Goal: Information Seeking & Learning: Learn about a topic

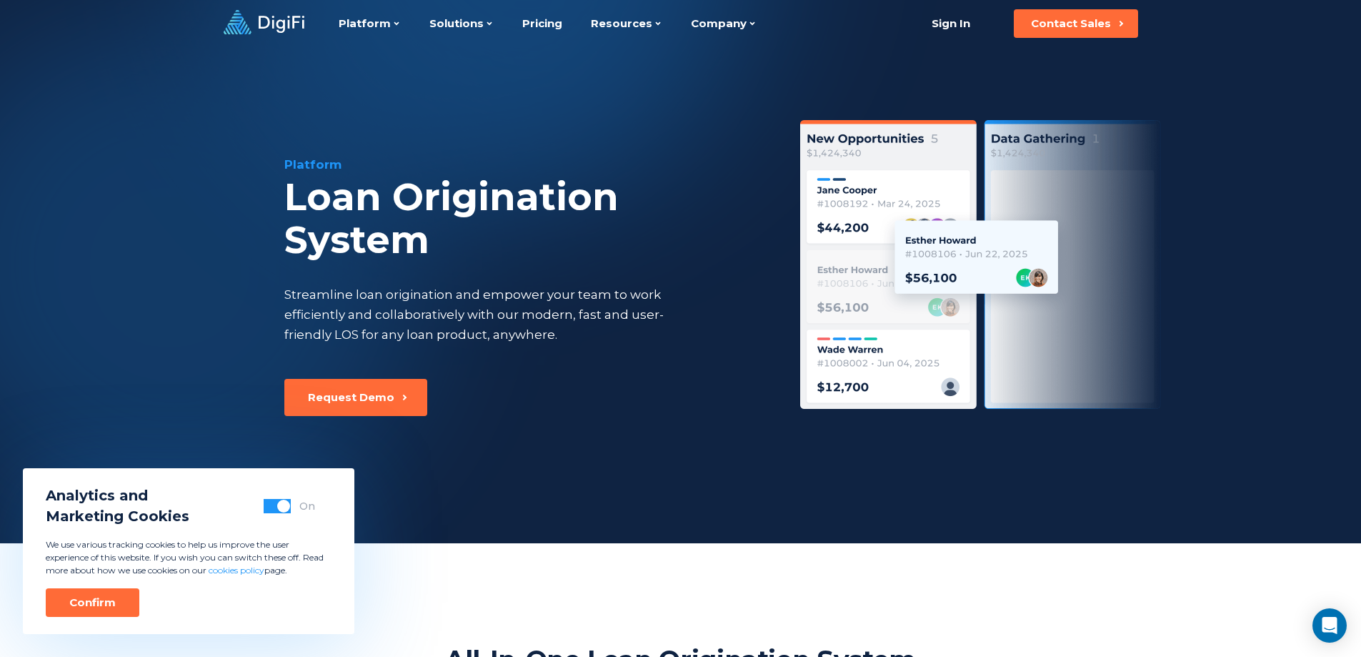
click at [462, 502] on div "Platform Loan Origination System Streamline loan origination and empower your t…" at bounding box center [681, 295] width 976 height 496
click at [522, 19] on link "Pricing" at bounding box center [542, 23] width 40 height 47
click at [544, 25] on link "Pricing" at bounding box center [542, 23] width 40 height 47
